Goal: Complete application form

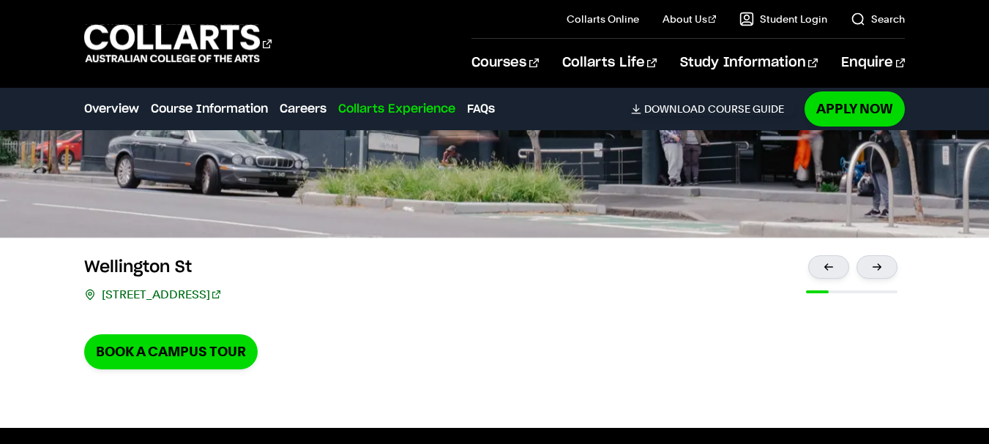
scroll to position [3272, 0]
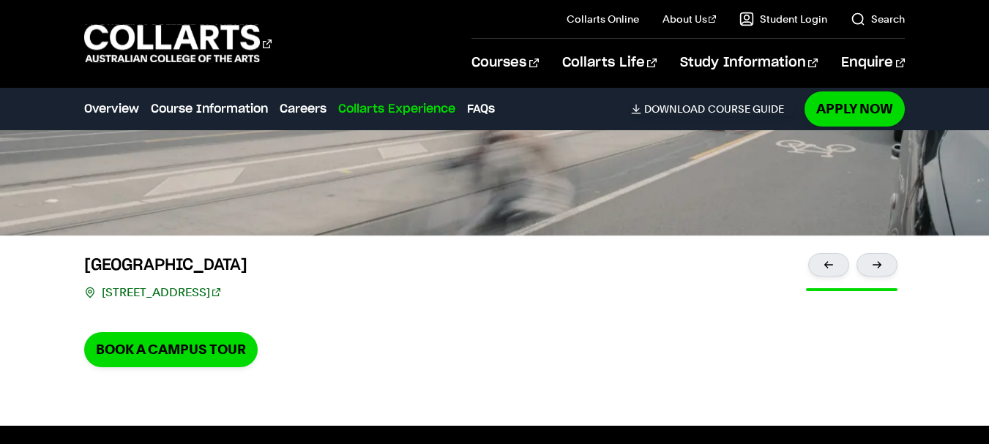
click at [588, 221] on img at bounding box center [494, 62] width 989 height 348
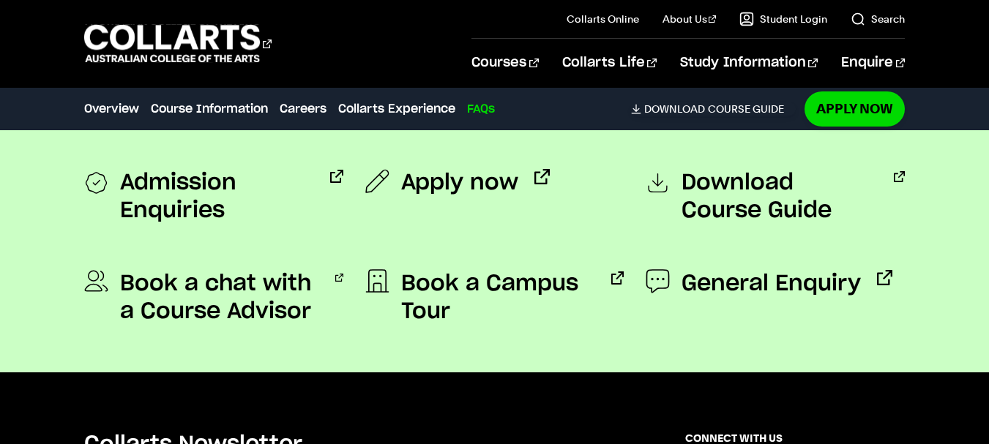
scroll to position [4649, 0]
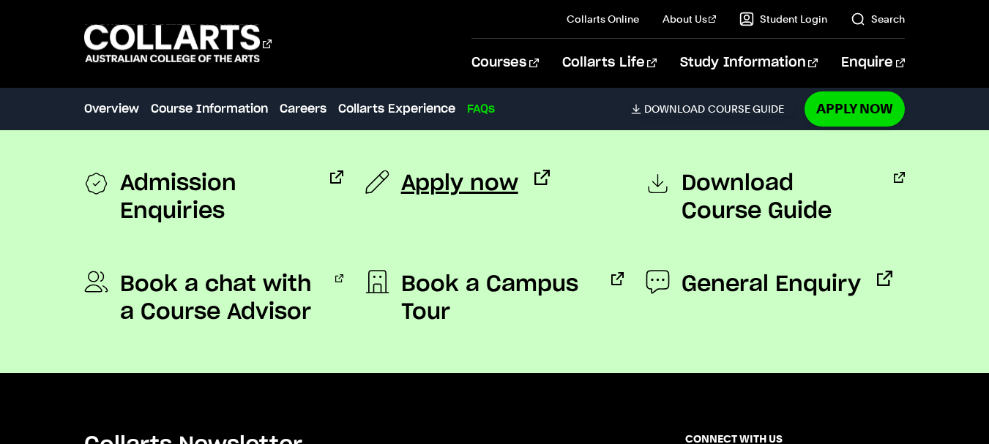
click at [438, 170] on span "Apply now" at bounding box center [459, 184] width 117 height 28
click at [206, 175] on span "Admission Enquiries" at bounding box center [217, 198] width 194 height 56
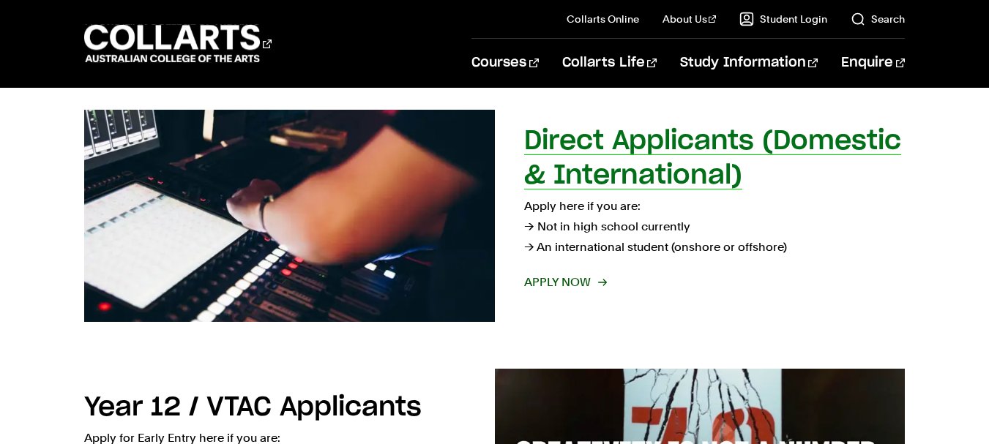
click at [663, 242] on p "Apply here if you are: → Not in high school currently → An international studen…" at bounding box center [714, 227] width 381 height 62
click at [659, 248] on p "Apply here if you are: → Not in high school currently → An international studen…" at bounding box center [714, 227] width 381 height 62
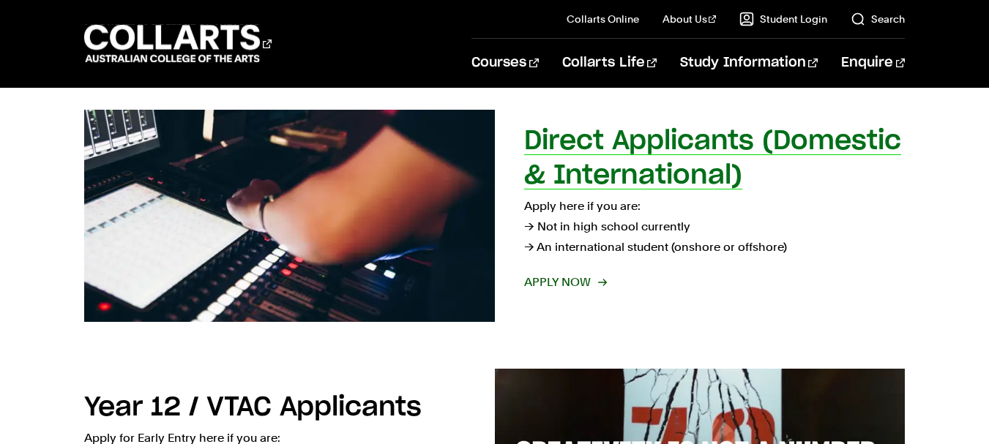
click at [659, 248] on p "Apply here if you are: → Not in high school currently → An international studen…" at bounding box center [714, 227] width 381 height 62
